Goal: Information Seeking & Learning: Learn about a topic

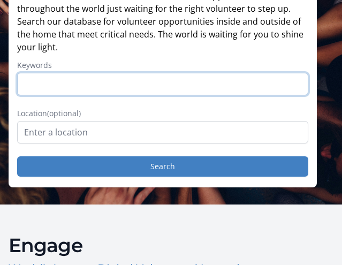
scroll to position [94, 0]
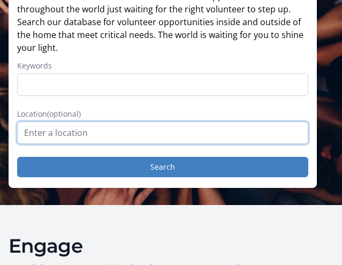
click at [210, 144] on input "text" at bounding box center [163, 133] width 292 height 23
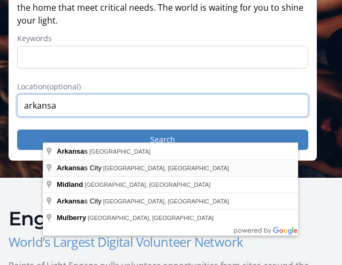
scroll to position [126, 0]
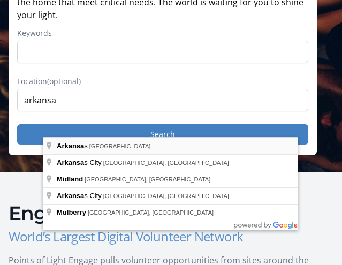
type input "[US_STATE], [GEOGRAPHIC_DATA]"
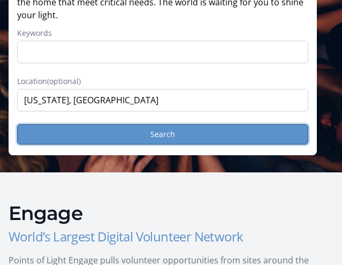
click at [161, 145] on button "Search" at bounding box center [163, 134] width 292 height 20
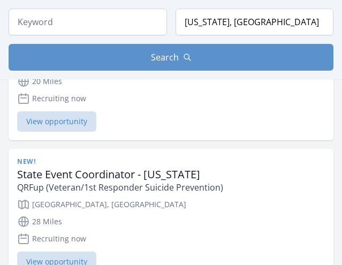
scroll to position [182, 0]
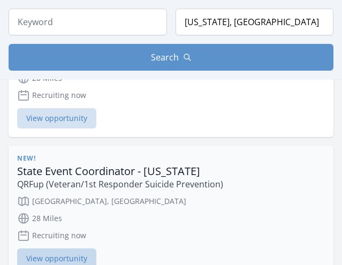
click at [96, 249] on span "View opportunity" at bounding box center [56, 259] width 79 height 20
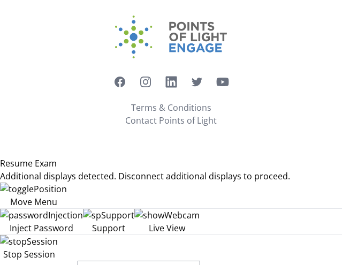
scroll to position [1266, 0]
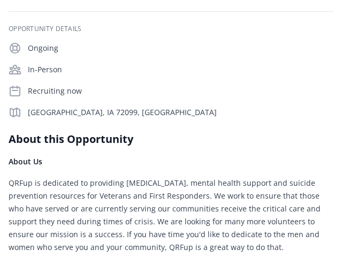
scroll to position [106, 0]
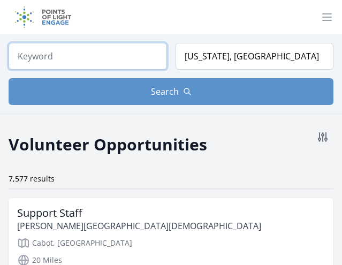
click at [83, 55] on input "search" at bounding box center [88, 56] width 159 height 27
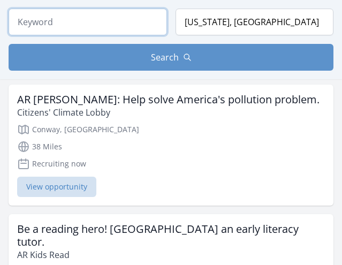
scroll to position [1305, 0]
